Goal: Information Seeking & Learning: Learn about a topic

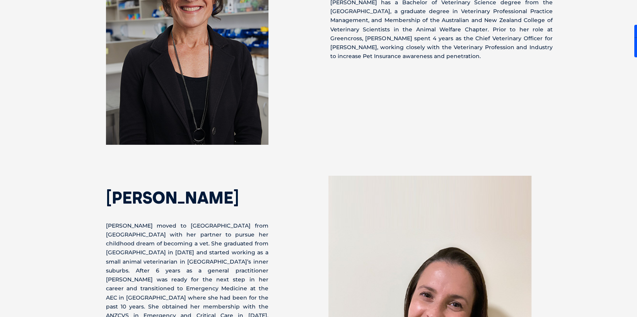
scroll to position [2156, 0]
